Goal: Communication & Community: Answer question/provide support

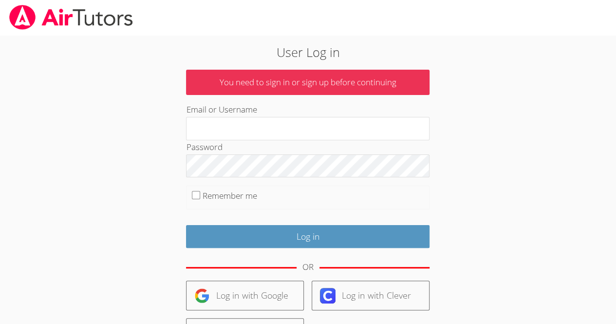
type input "[EMAIL_ADDRESS][DOMAIN_NAME]"
click at [194, 192] on input "Remember me" at bounding box center [196, 195] width 8 height 8
checkbox input "true"
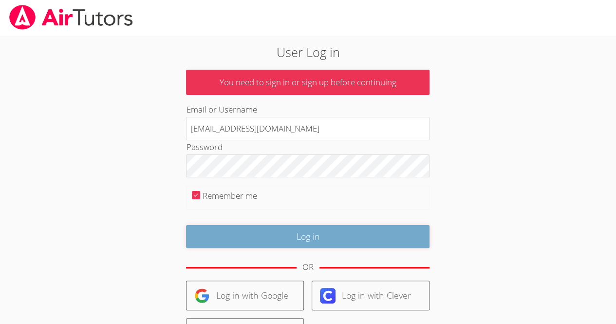
click at [299, 243] on input "Log in" at bounding box center [308, 236] width 244 height 23
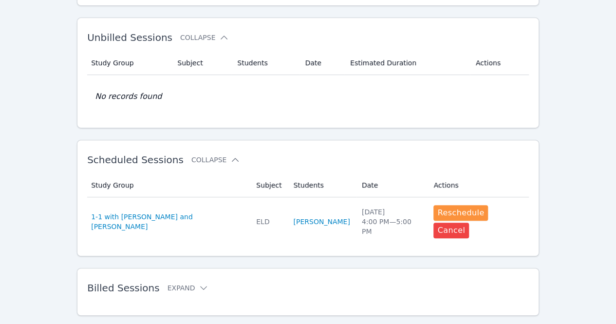
scroll to position [165, 0]
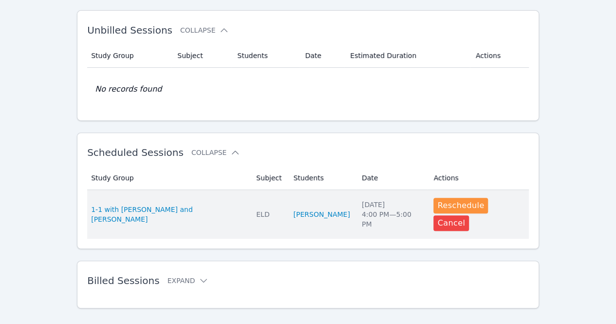
click at [220, 201] on td "Study Group 1-1 with [PERSON_NAME] and [PERSON_NAME]" at bounding box center [168, 214] width 163 height 49
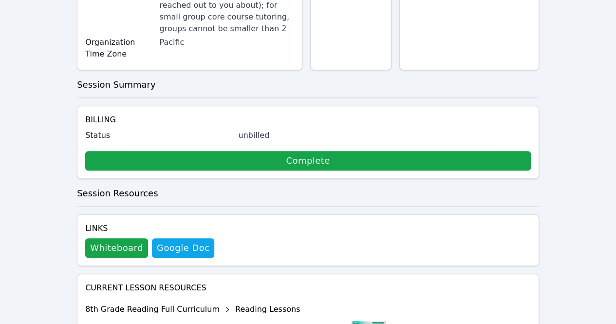
scroll to position [406, 0]
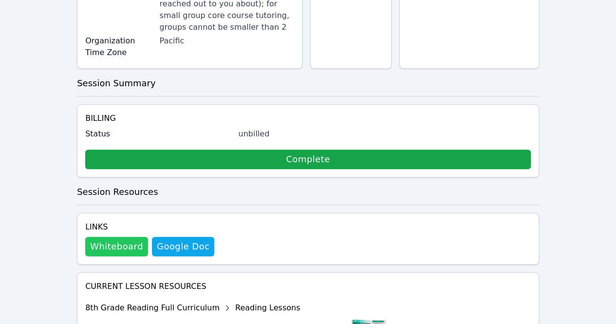
click at [129, 237] on button "Whiteboard" at bounding box center [116, 246] width 63 height 19
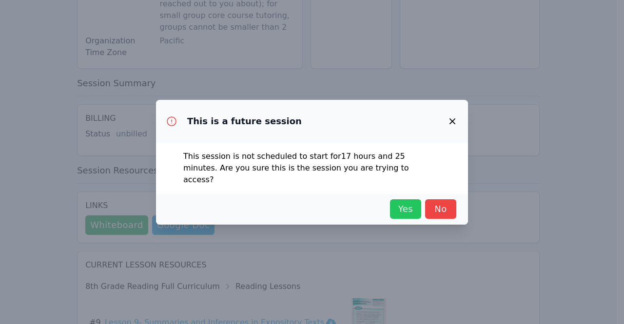
click at [413, 202] on span "Yes" at bounding box center [405, 209] width 21 height 14
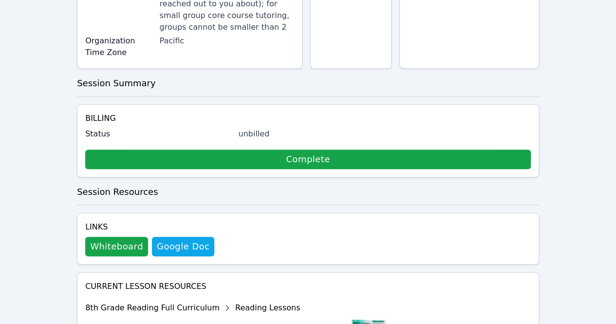
scroll to position [478, 0]
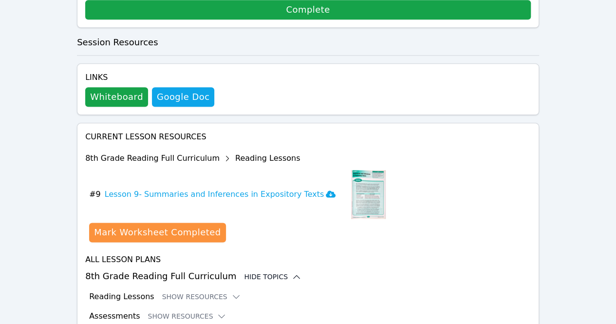
scroll to position [556, 0]
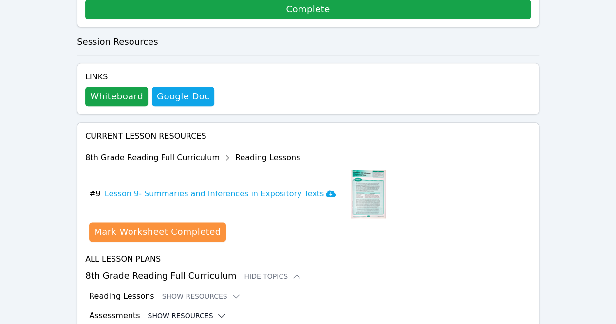
click at [179, 311] on button "Show Resources" at bounding box center [187, 316] width 79 height 10
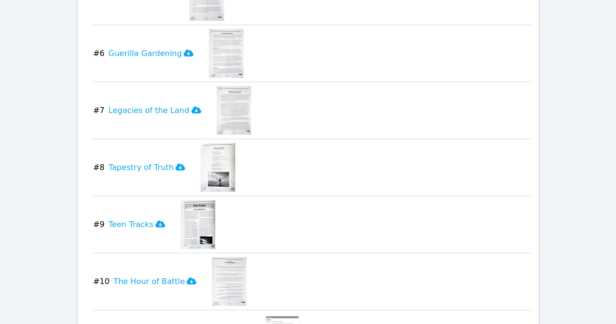
scroll to position [1157, 0]
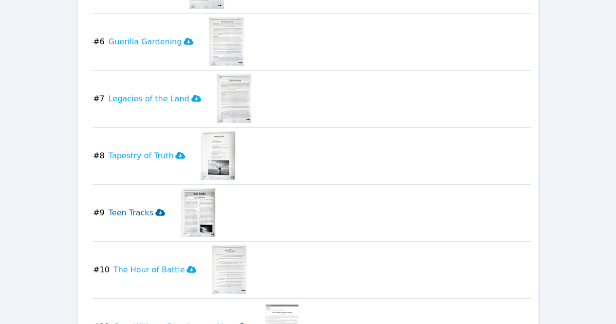
click at [155, 209] on icon at bounding box center [160, 212] width 10 height 7
click at [175, 152] on icon at bounding box center [180, 156] width 10 height 8
click at [185, 246] on button "# 10 The Hour of Battle" at bounding box center [148, 270] width 111 height 49
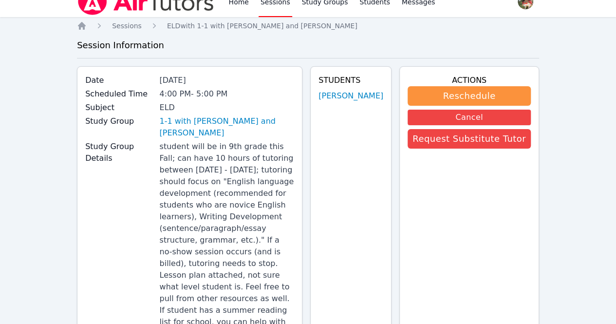
scroll to position [0, 0]
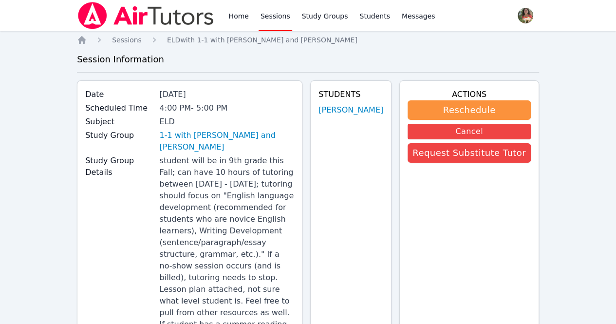
click at [276, 22] on link "Sessions" at bounding box center [276, 15] width 34 height 31
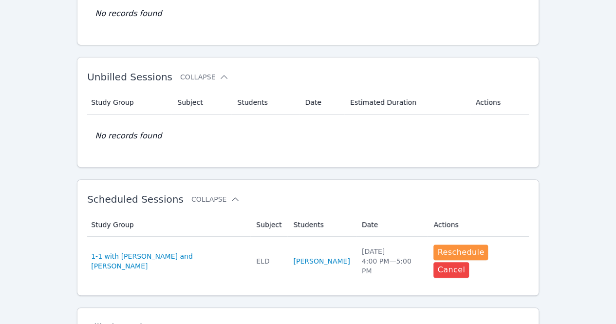
scroll to position [165, 0]
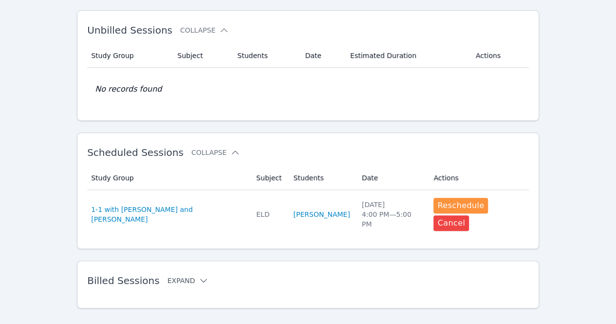
click at [199, 276] on icon at bounding box center [204, 281] width 10 height 10
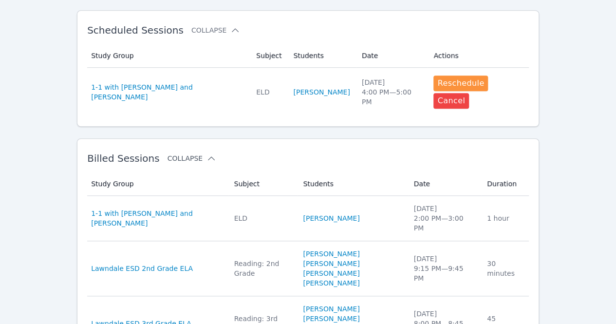
scroll to position [287, 0]
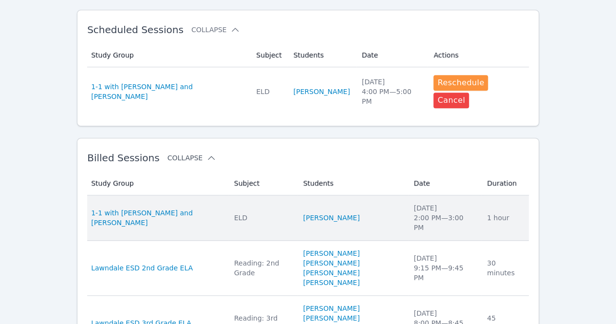
click at [166, 204] on td "Study Group 1-1 with Tareq Afify and Jihad Delbani" at bounding box center [157, 217] width 141 height 45
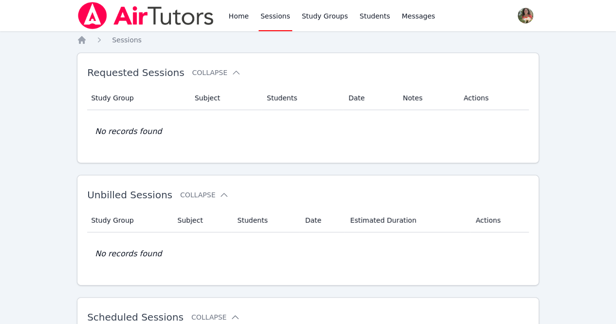
scroll to position [165, 0]
